Goal: Information Seeking & Learning: Learn about a topic

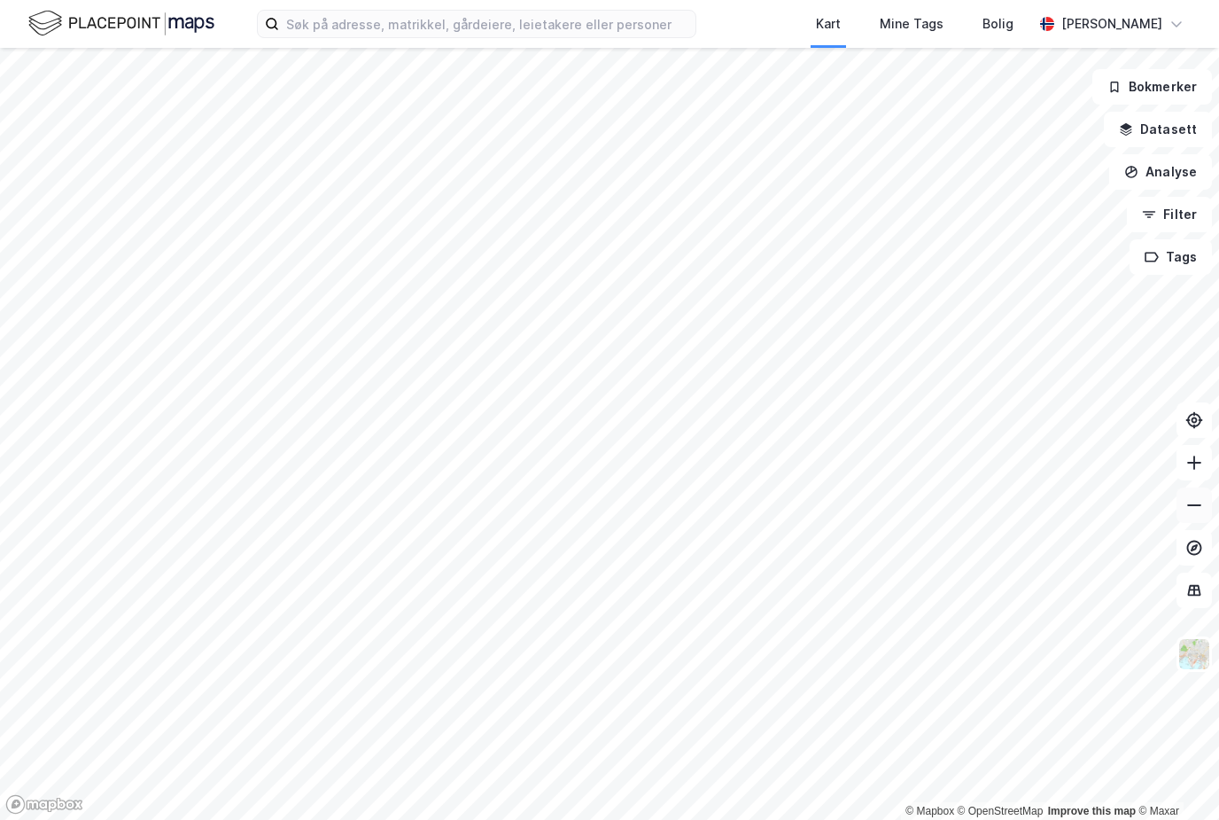
click at [1188, 514] on icon at bounding box center [1195, 505] width 18 height 18
click at [1187, 514] on icon at bounding box center [1195, 505] width 18 height 18
click at [1180, 519] on button at bounding box center [1194, 504] width 35 height 35
